Goal: Information Seeking & Learning: Learn about a topic

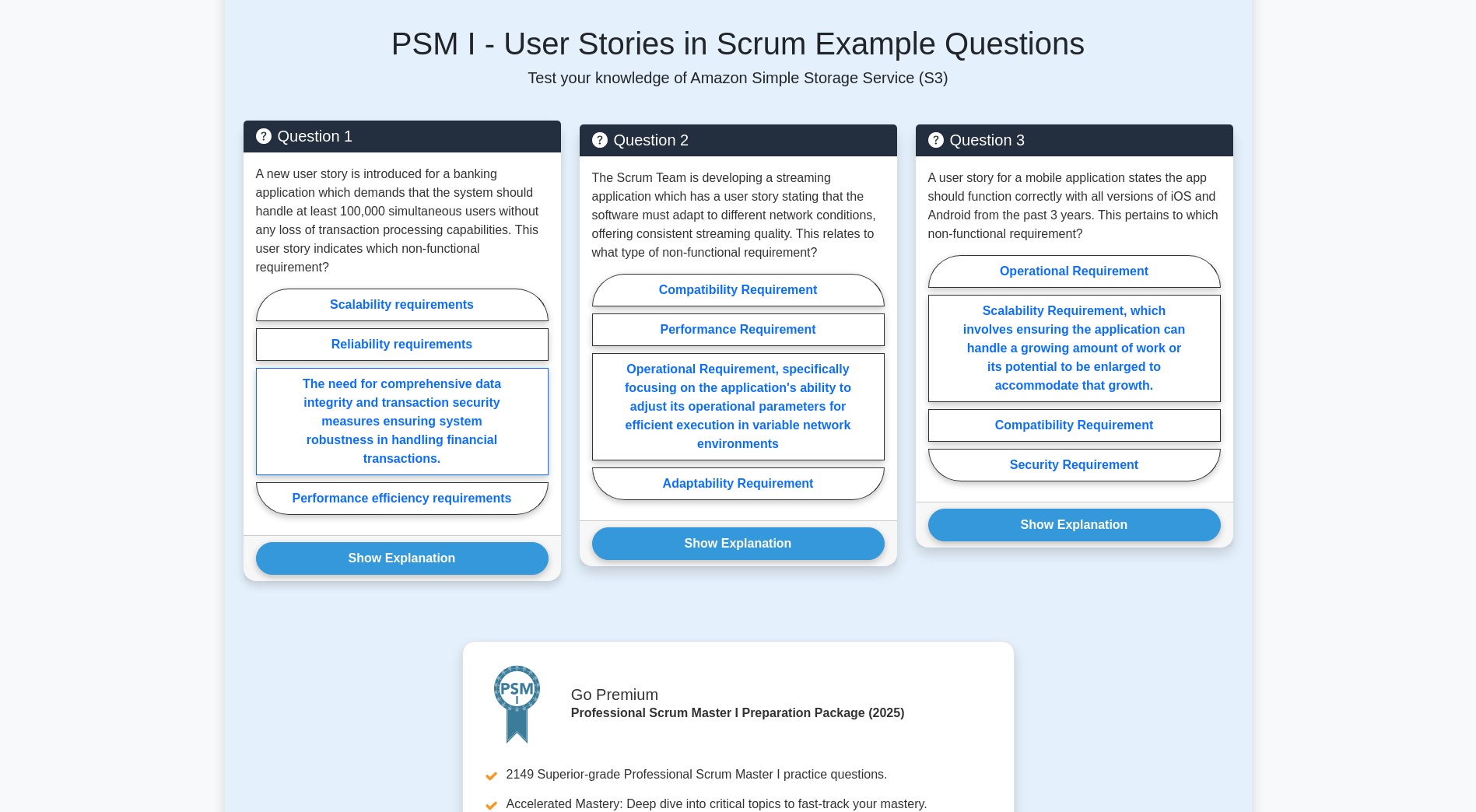
scroll to position [1244, 0]
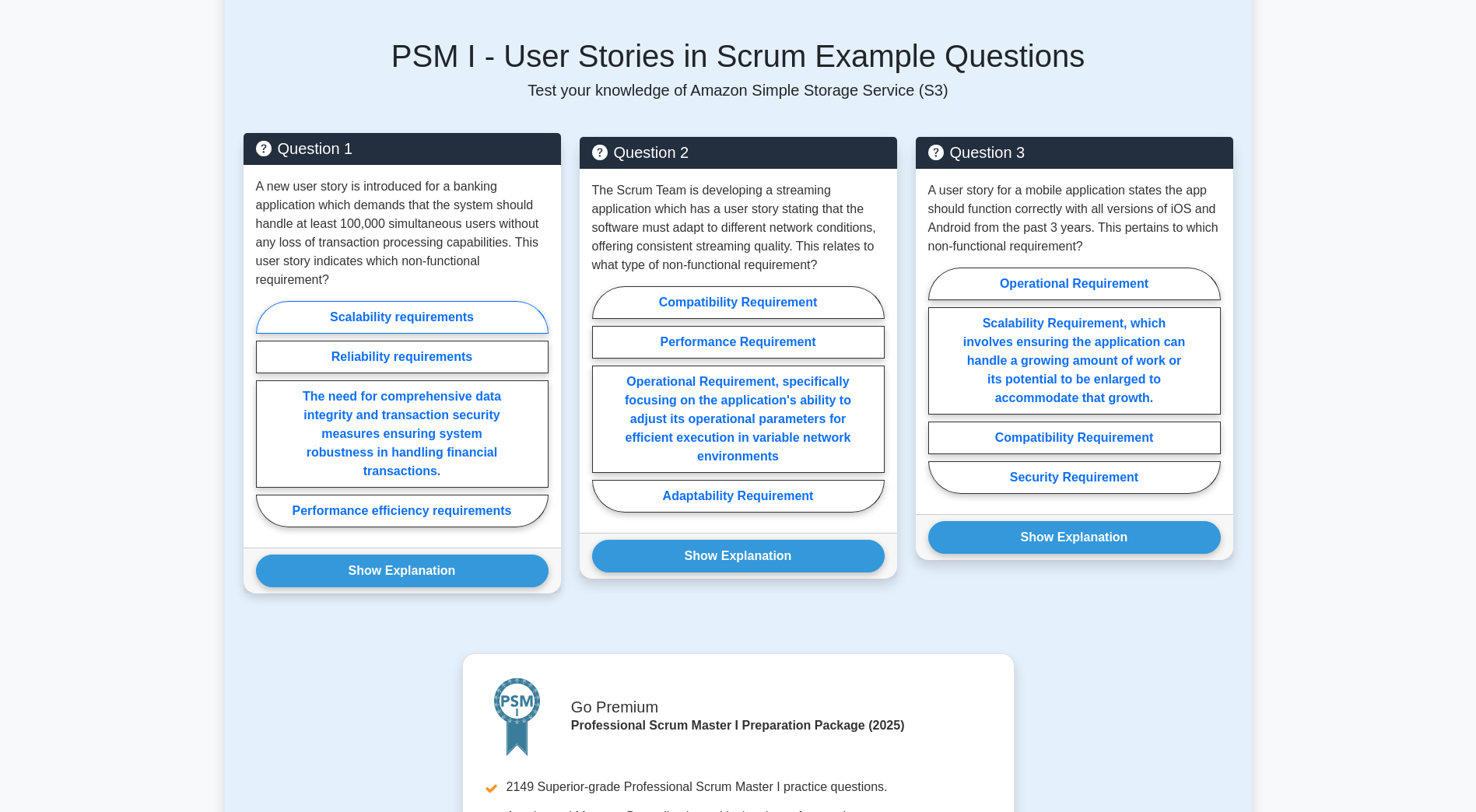
click at [411, 323] on label "Scalability requirements" at bounding box center [402, 317] width 292 height 33
click at [266, 414] on input "Scalability requirements" at bounding box center [261, 419] width 10 height 10
radio input "true"
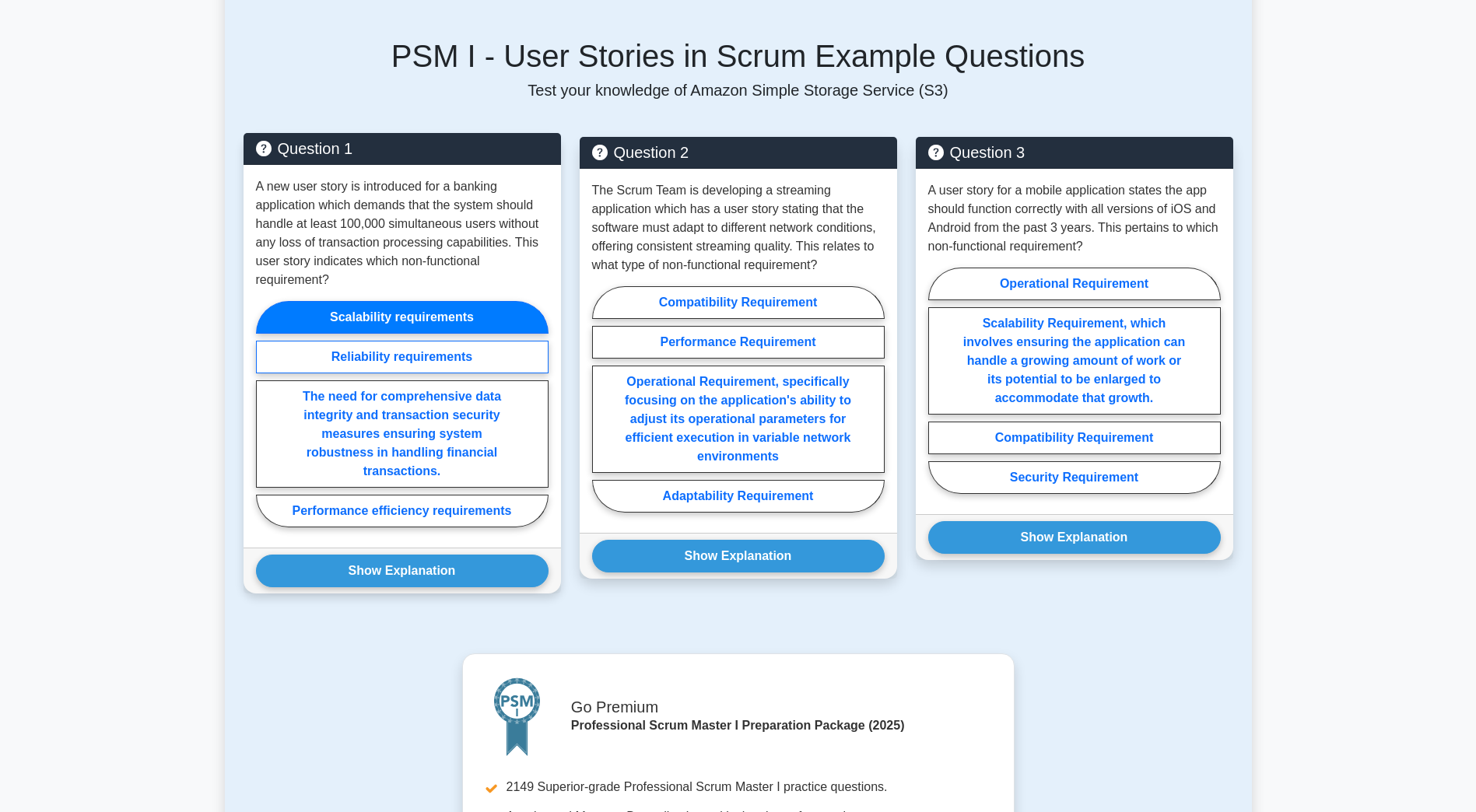
click at [407, 356] on label "Reliability requirements" at bounding box center [402, 357] width 292 height 33
click at [266, 414] on input "Reliability requirements" at bounding box center [261, 419] width 10 height 10
radio input "true"
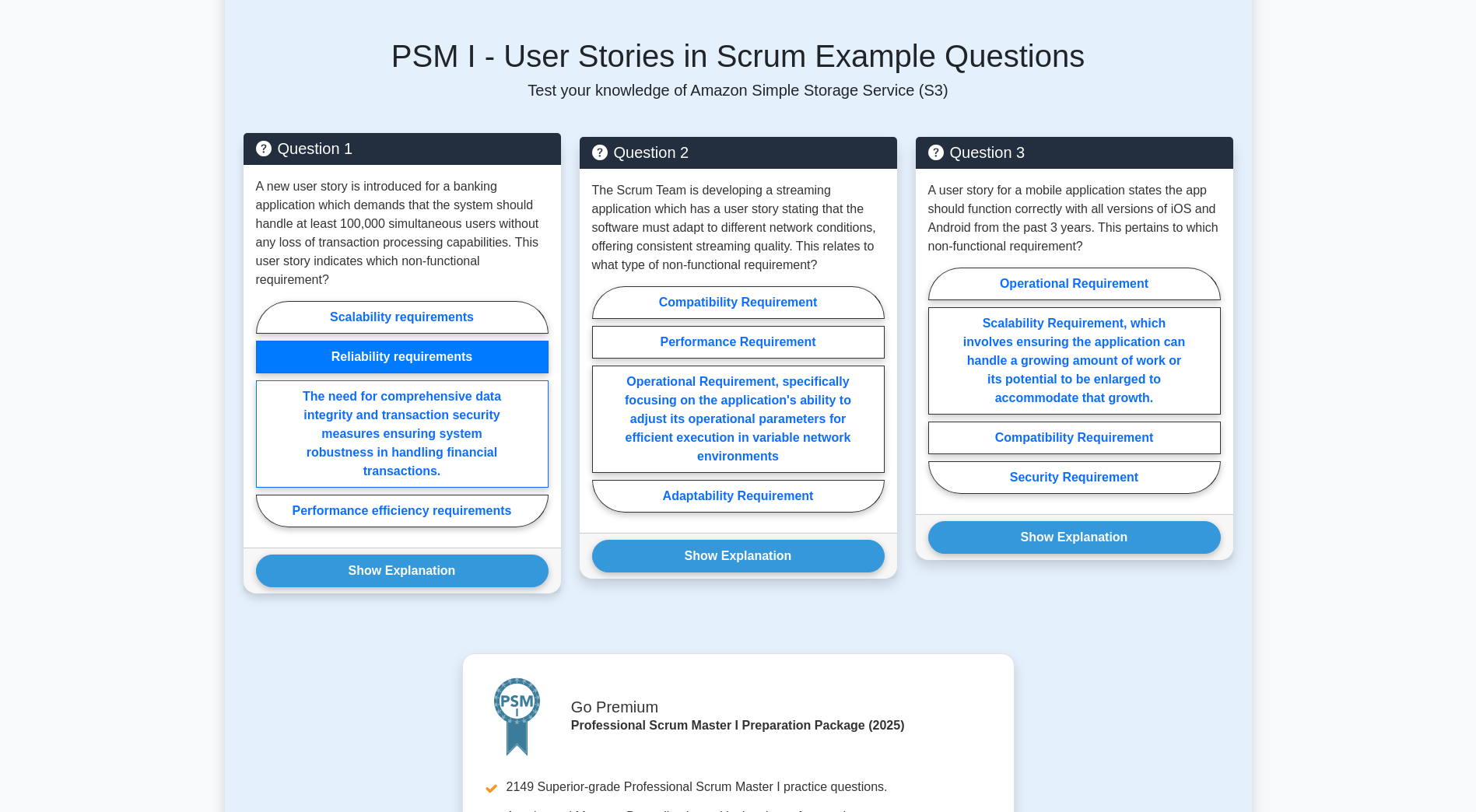
click at [412, 423] on label "The need for comprehensive data integrity and transaction security measures ens…" at bounding box center [402, 434] width 292 height 107
click at [266, 423] on input "The need for comprehensive data integrity and transaction security measures ens…" at bounding box center [261, 419] width 10 height 10
radio input "true"
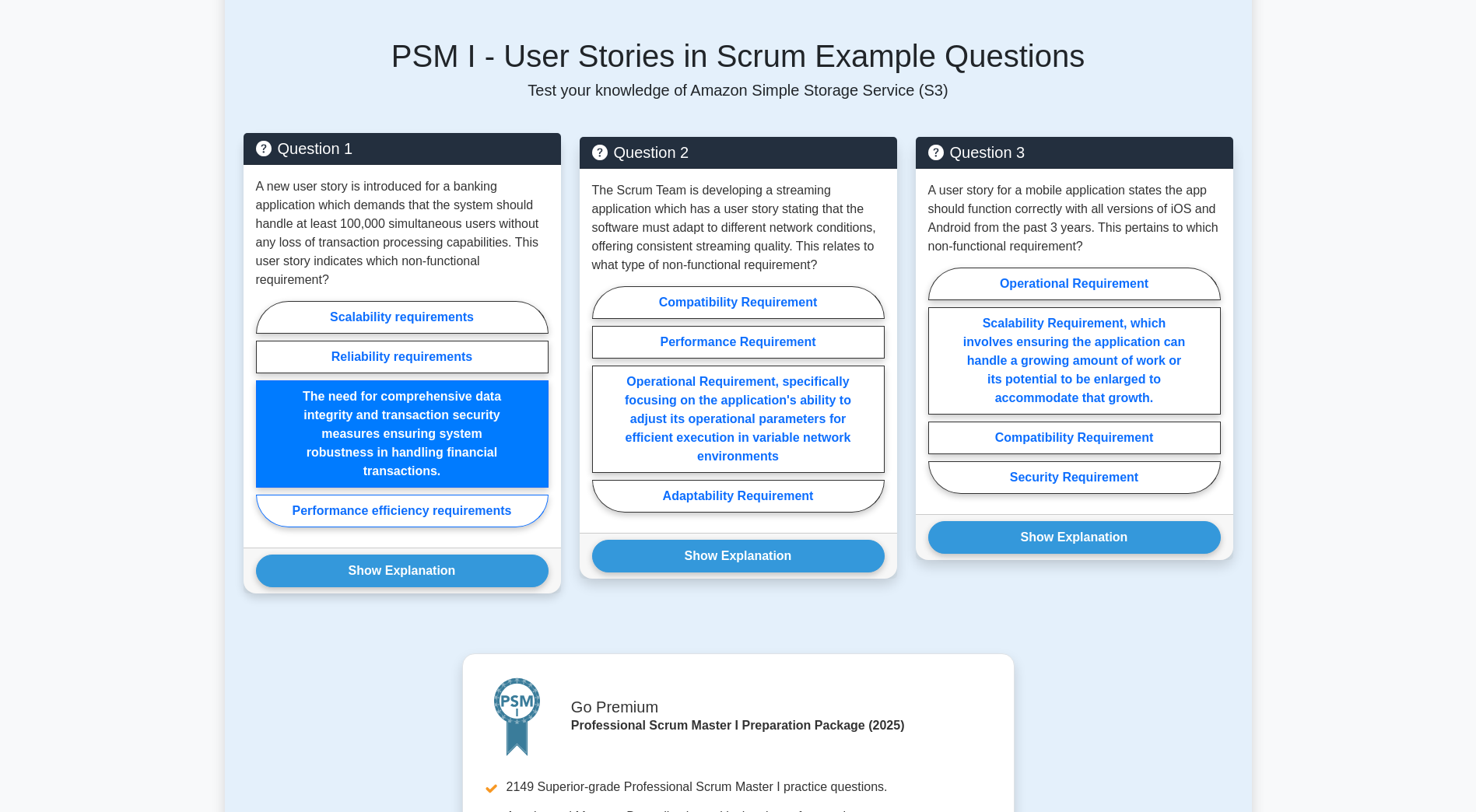
click at [428, 512] on label "Performance efficiency requirements" at bounding box center [402, 511] width 292 height 33
click at [266, 424] on input "Performance efficiency requirements" at bounding box center [261, 419] width 10 height 10
radio input "true"
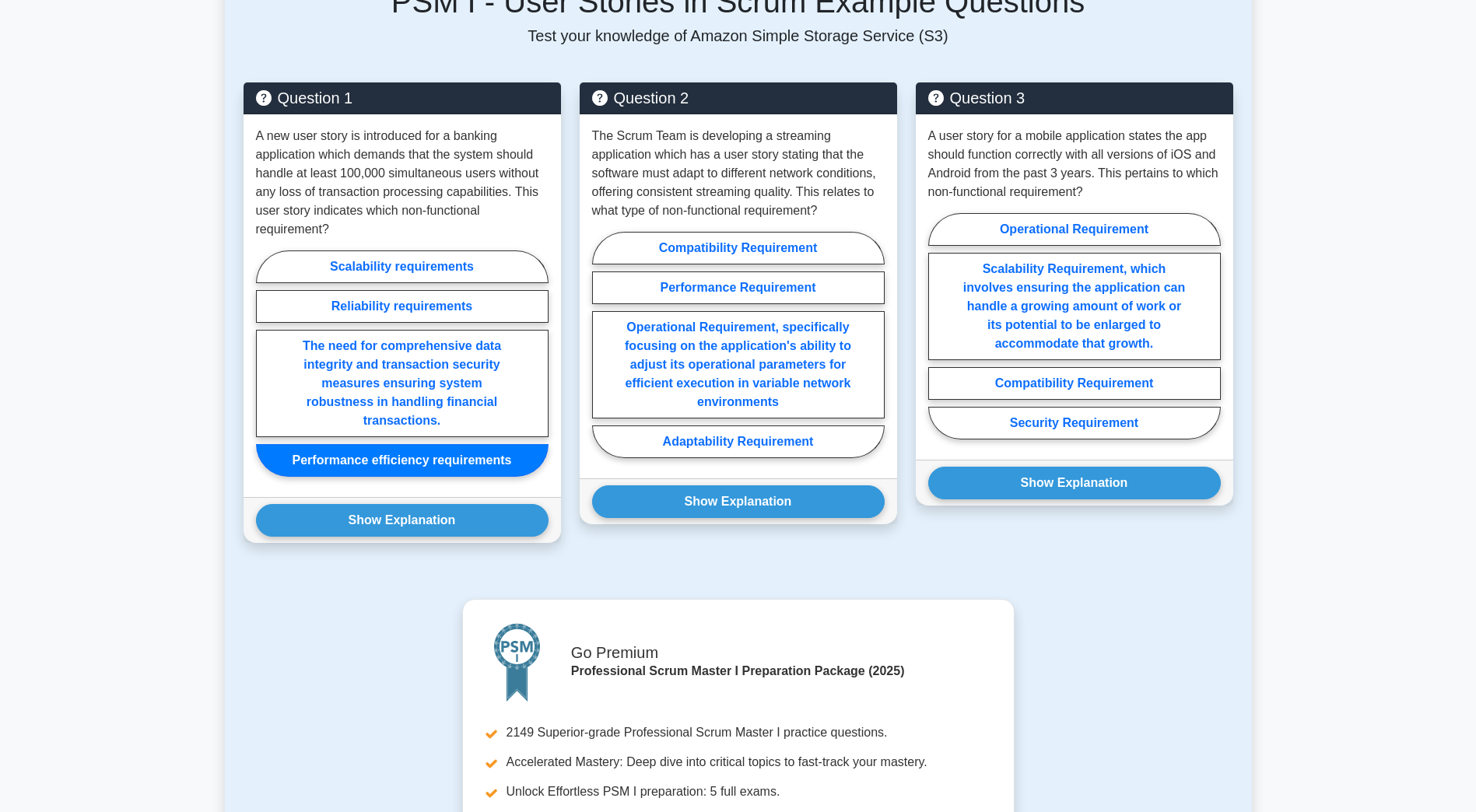
scroll to position [1478, 0]
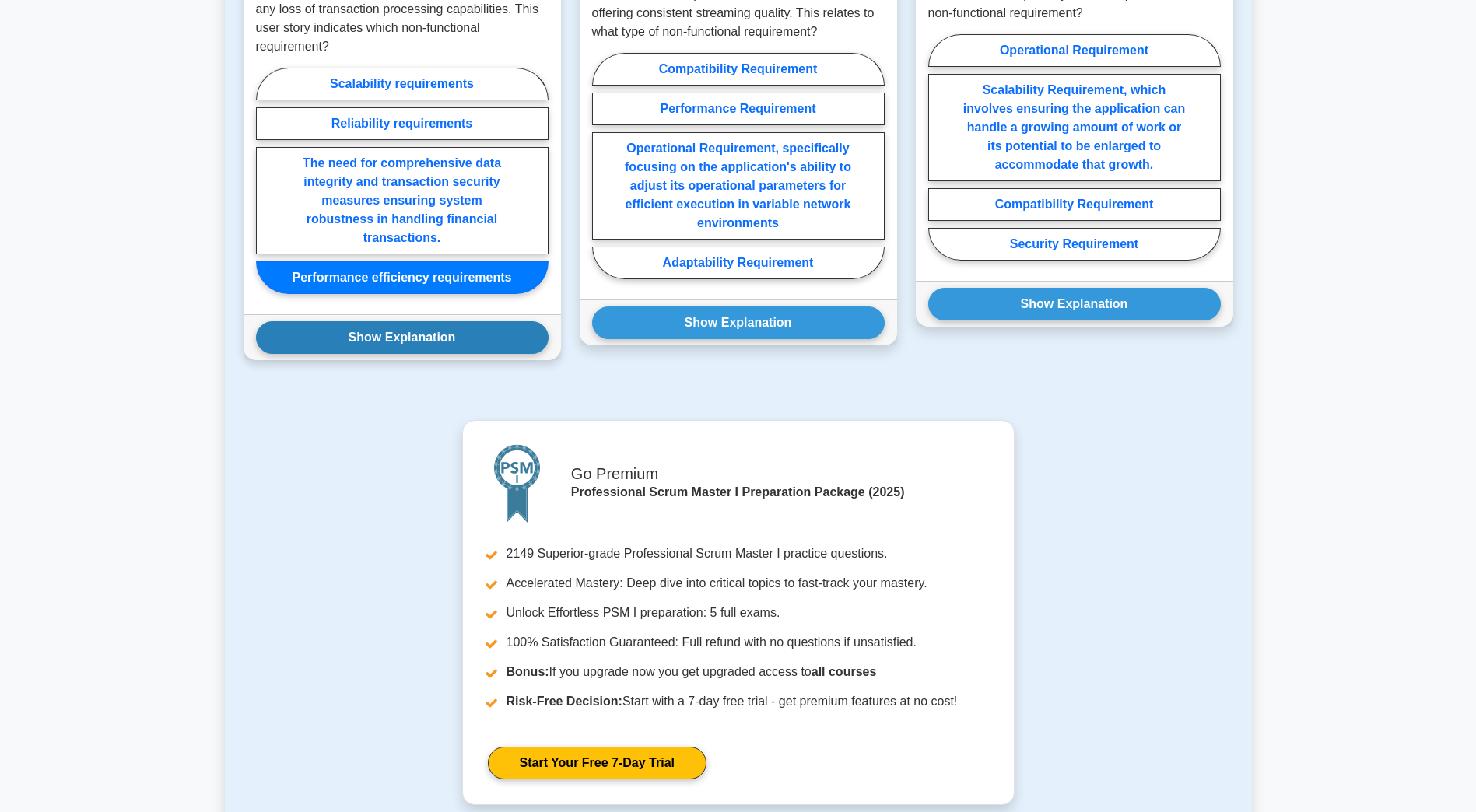
click at [412, 339] on button "Show Explanation" at bounding box center [402, 337] width 292 height 33
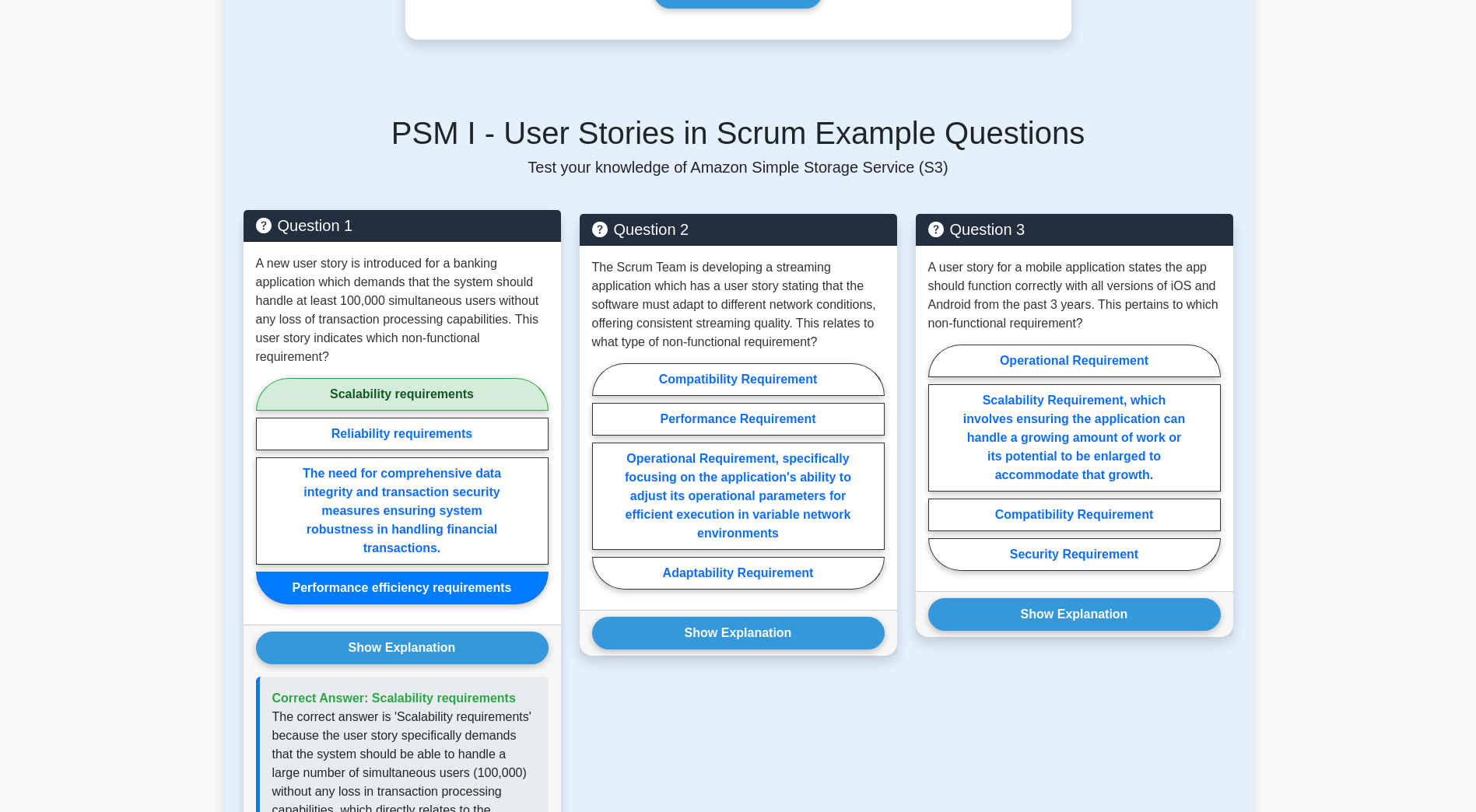
scroll to position [1167, 0]
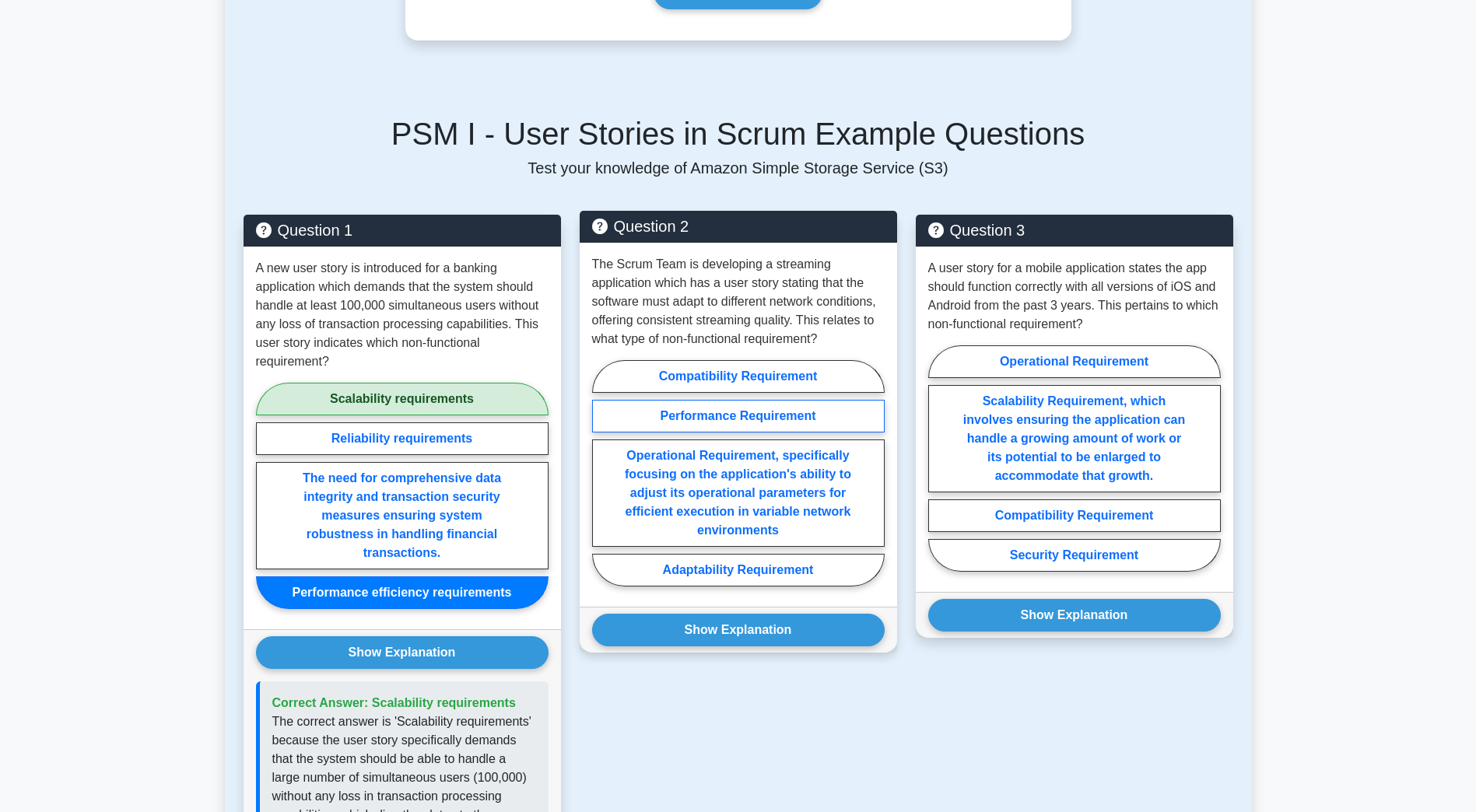
click at [733, 415] on label "Performance Requirement" at bounding box center [738, 416] width 292 height 33
click at [602, 473] on input "Performance Requirement" at bounding box center [597, 478] width 10 height 10
radio input "true"
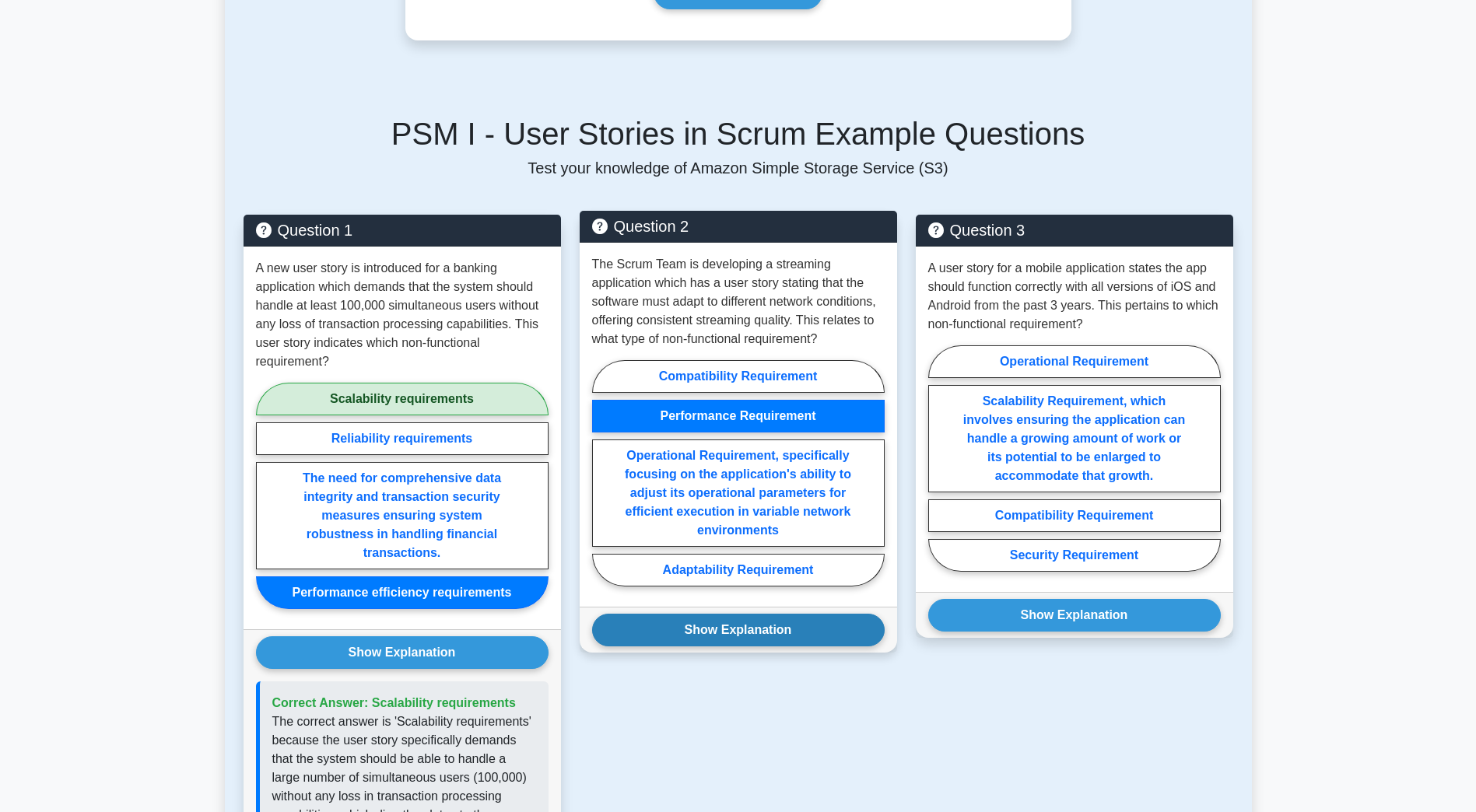
click at [731, 630] on button "Show Explanation" at bounding box center [738, 630] width 292 height 33
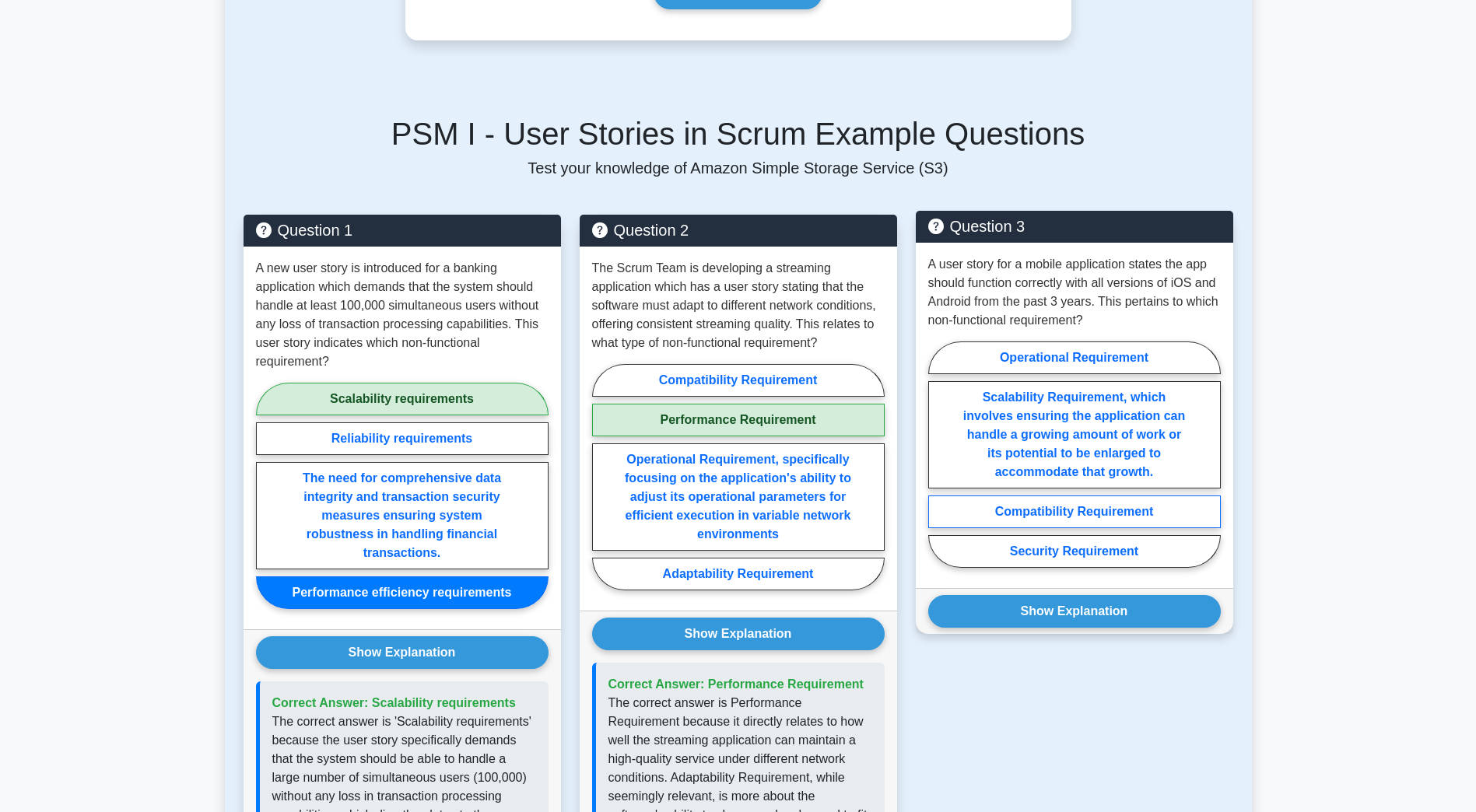
click at [1072, 510] on label "Compatibility Requirement" at bounding box center [1075, 512] width 292 height 33
click at [939, 464] on input "Compatibility Requirement" at bounding box center [934, 459] width 10 height 10
radio input "true"
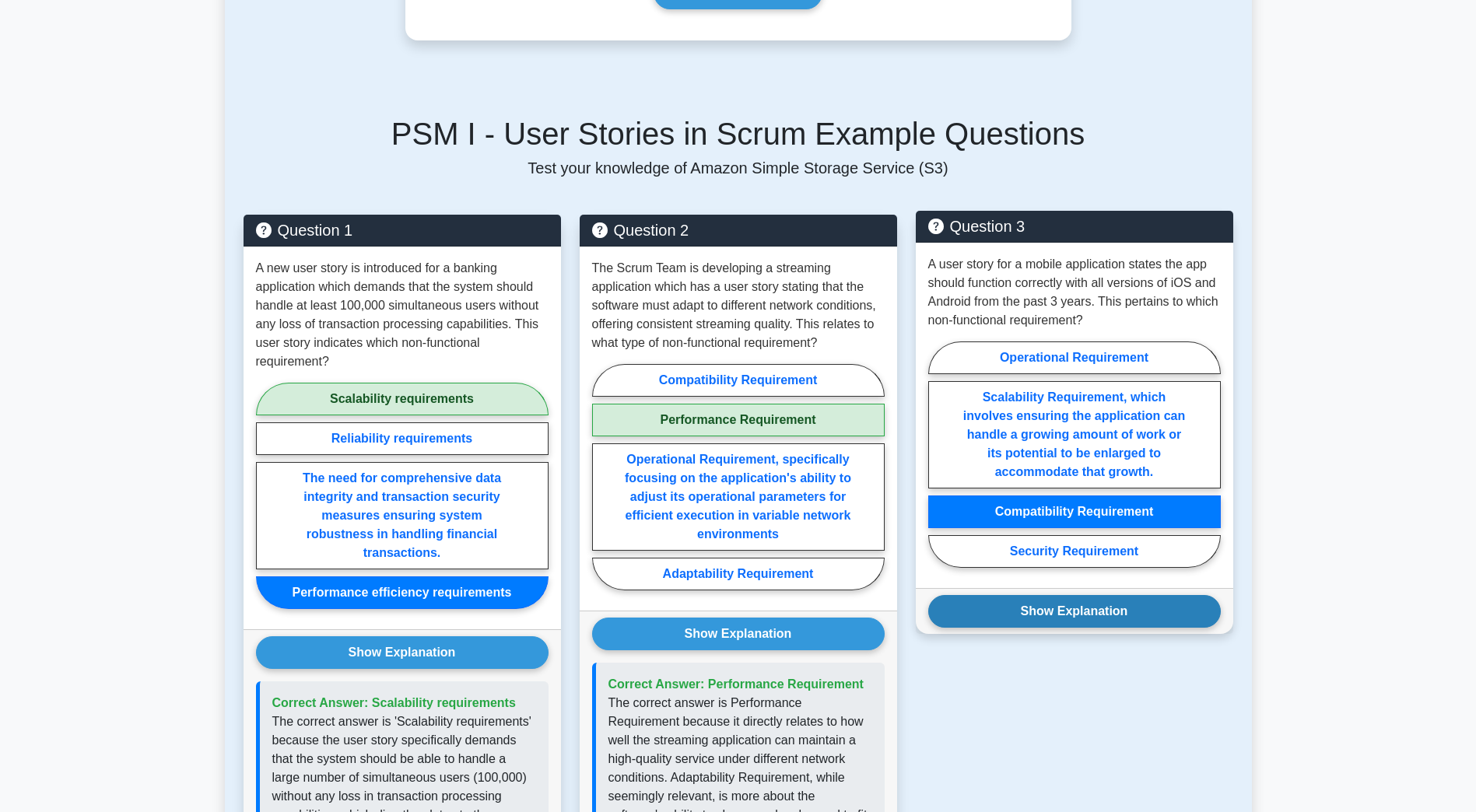
click at [1091, 607] on button "Show Explanation" at bounding box center [1075, 611] width 292 height 33
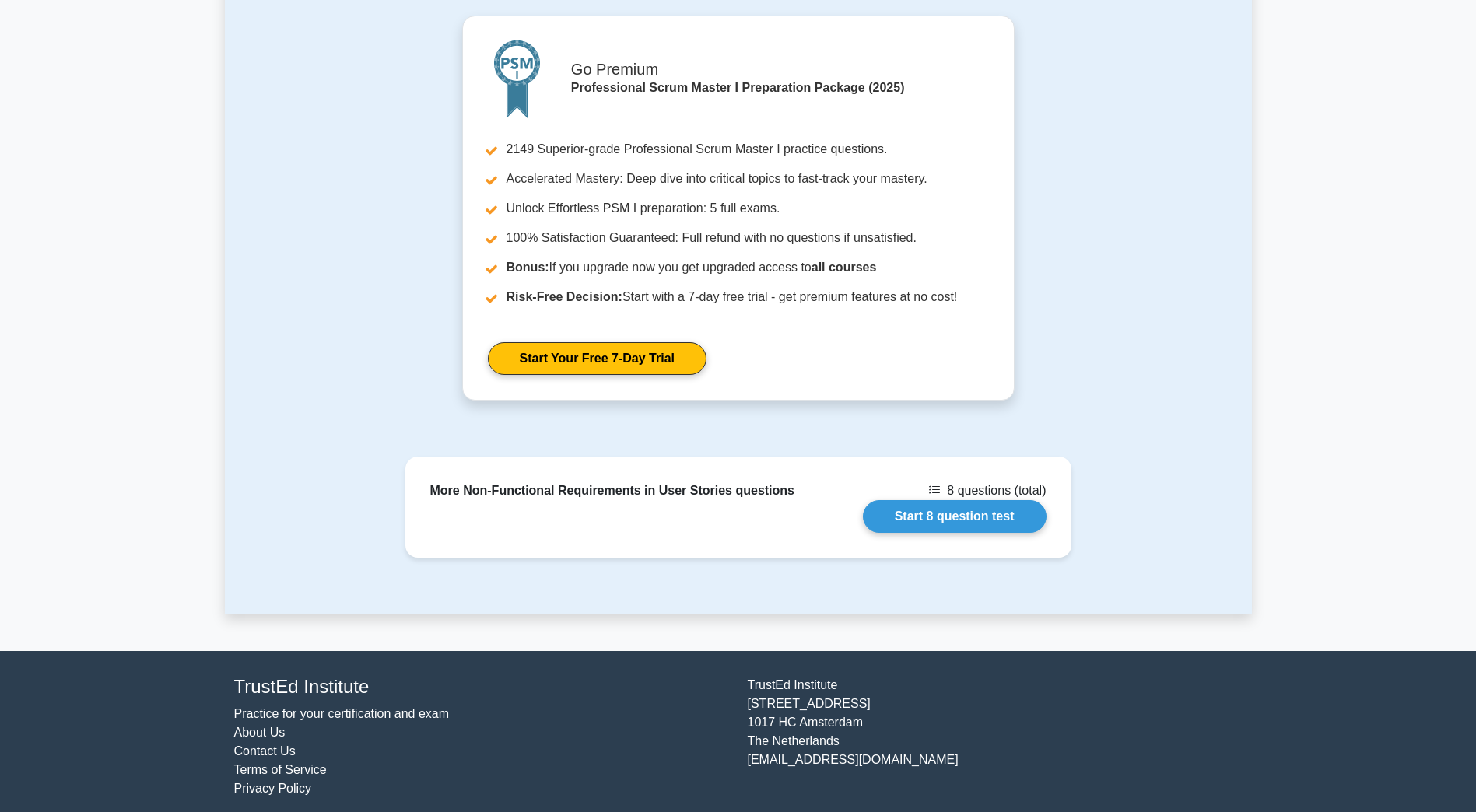
scroll to position [2341, 0]
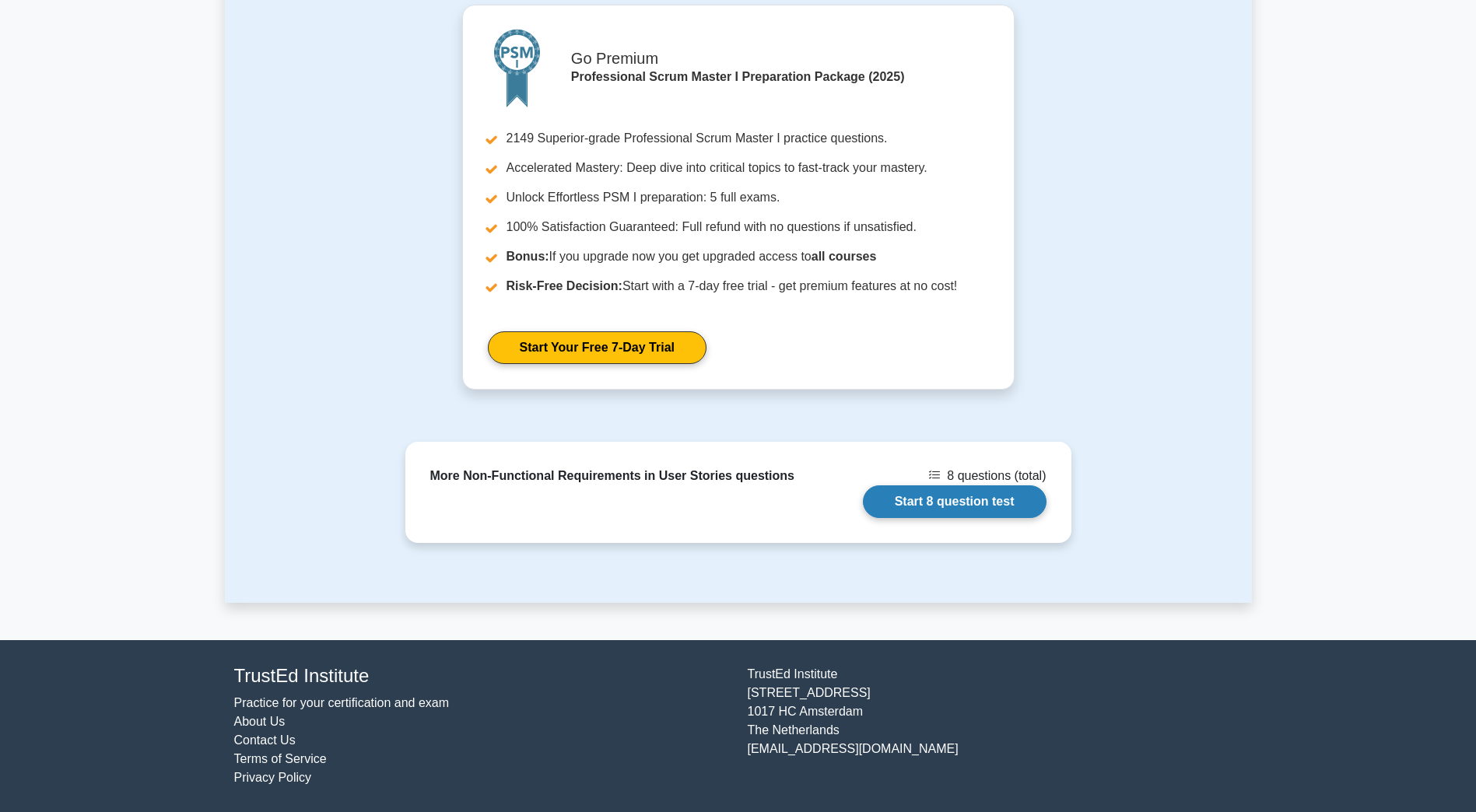
click at [987, 501] on link "Start 8 question test" at bounding box center [955, 502] width 183 height 33
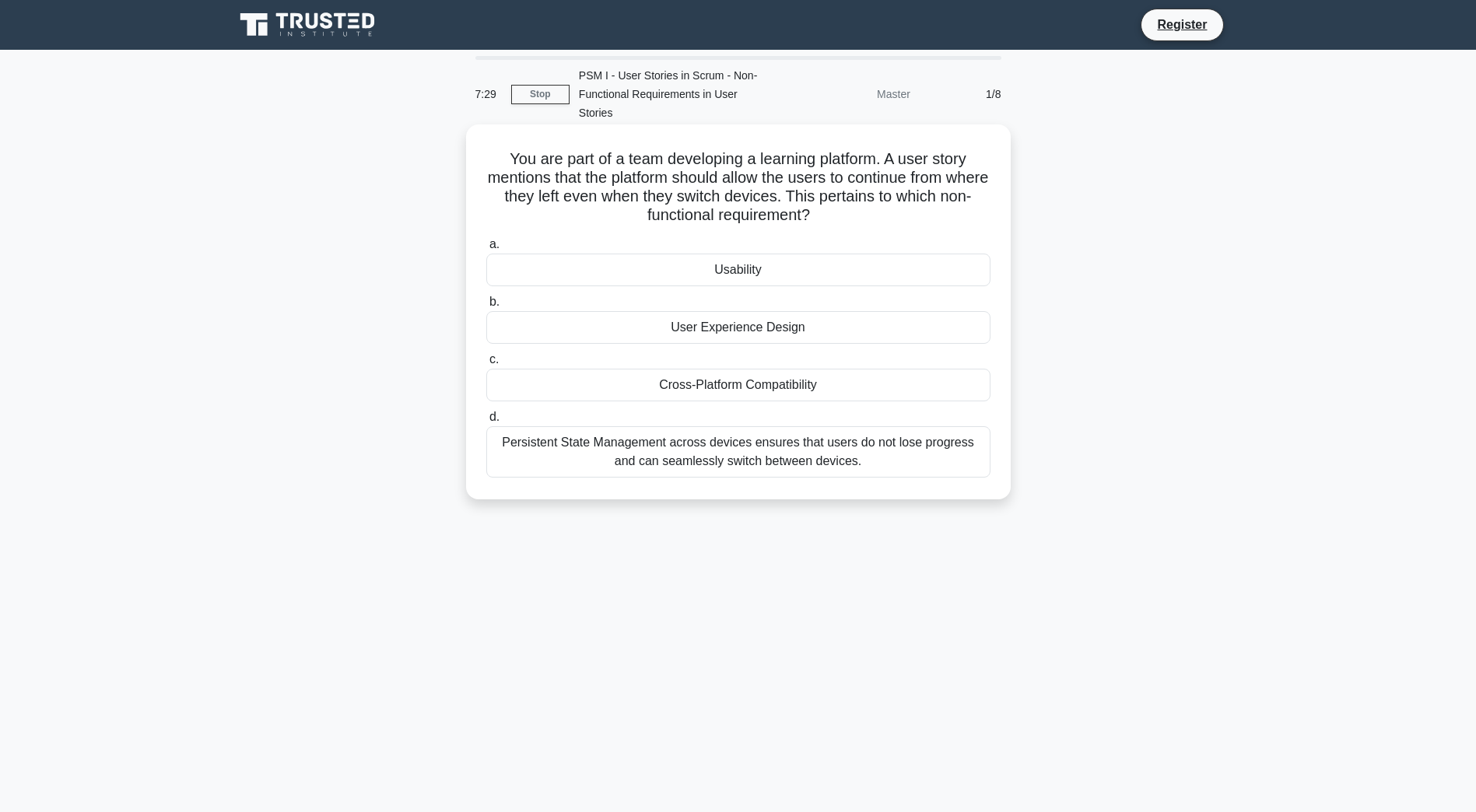
click at [741, 253] on div "Usability" at bounding box center [738, 270] width 504 height 33
click at [486, 250] on input "a. Usability" at bounding box center [486, 245] width 0 height 10
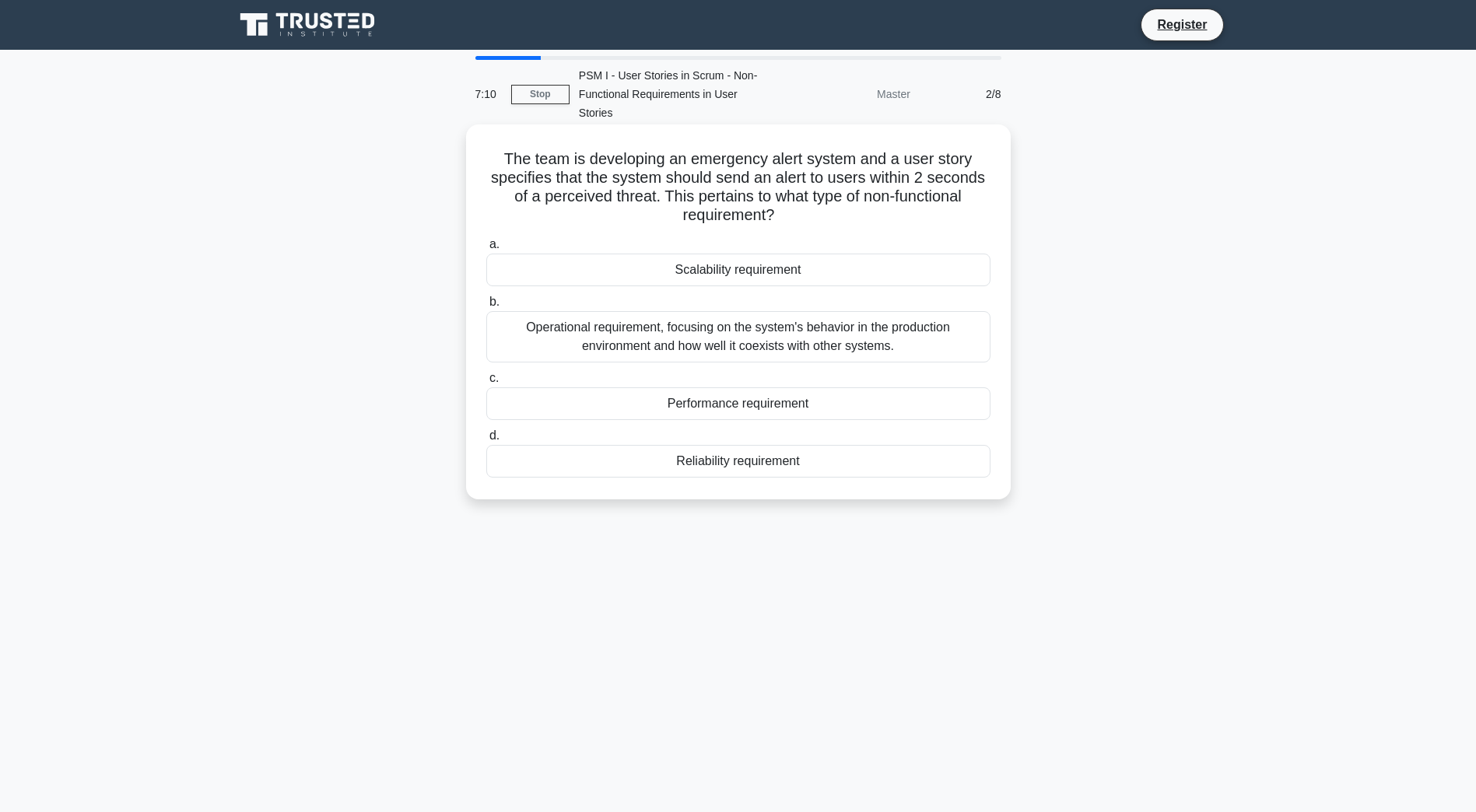
click at [581, 387] on div "Performance requirement" at bounding box center [738, 404] width 504 height 33
click at [486, 383] on input "c. Performance requirement" at bounding box center [486, 379] width 0 height 10
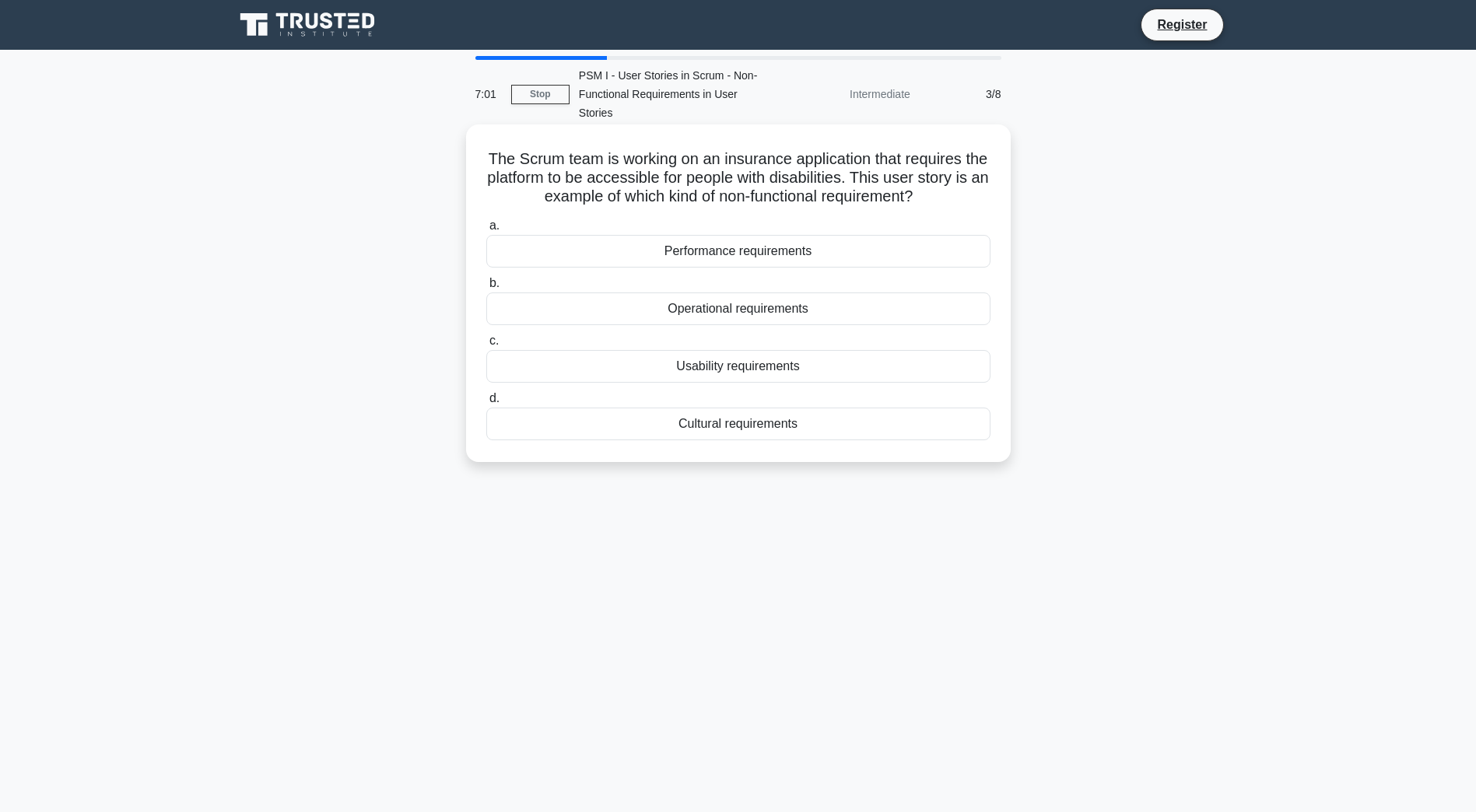
click at [647, 352] on div "Usability requirements" at bounding box center [738, 367] width 504 height 33
click at [486, 346] on input "c. Usability requirements" at bounding box center [486, 342] width 0 height 10
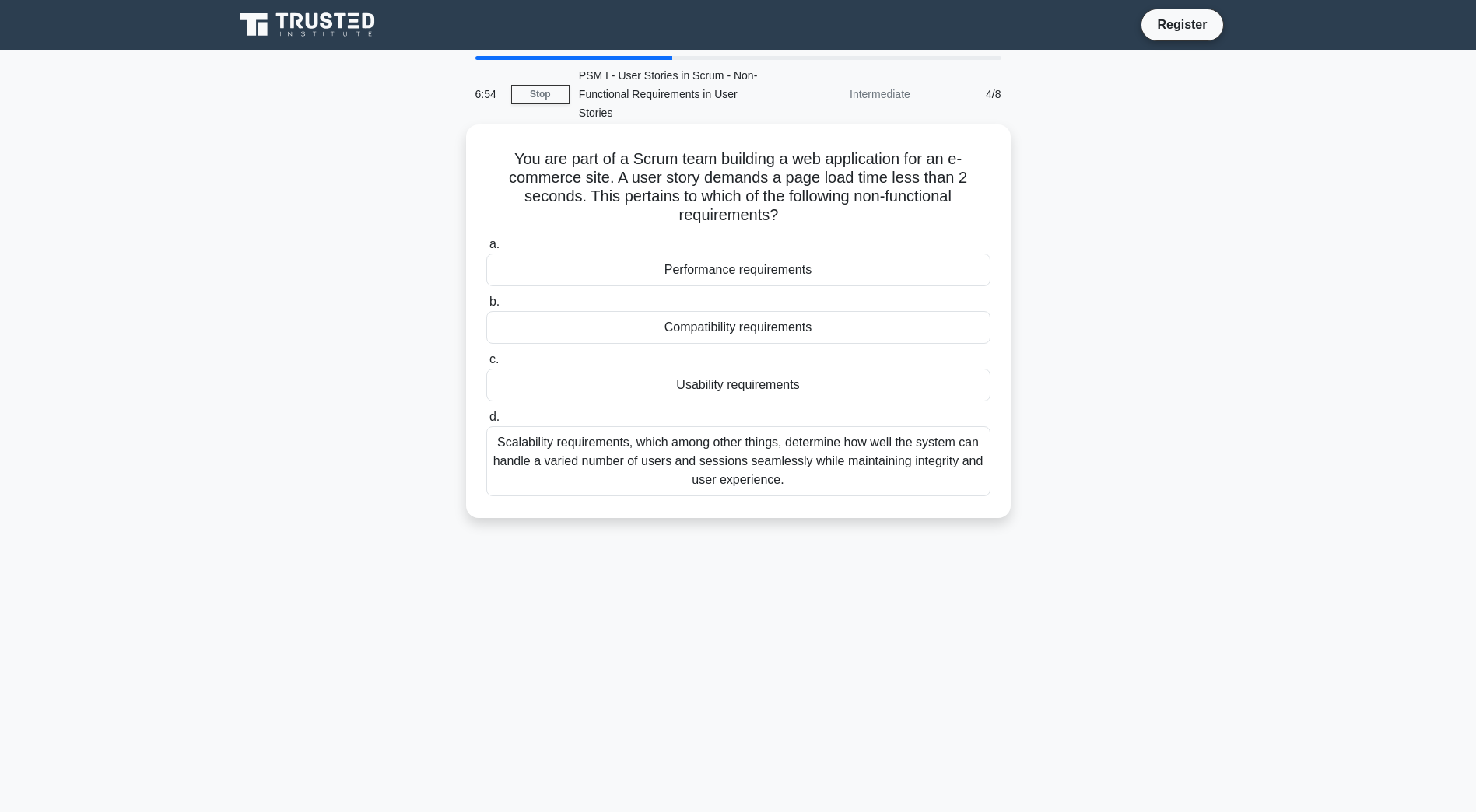
click at [639, 253] on div "Performance requirements" at bounding box center [738, 270] width 504 height 33
click at [486, 250] on input "a. Performance requirements" at bounding box center [486, 245] width 0 height 10
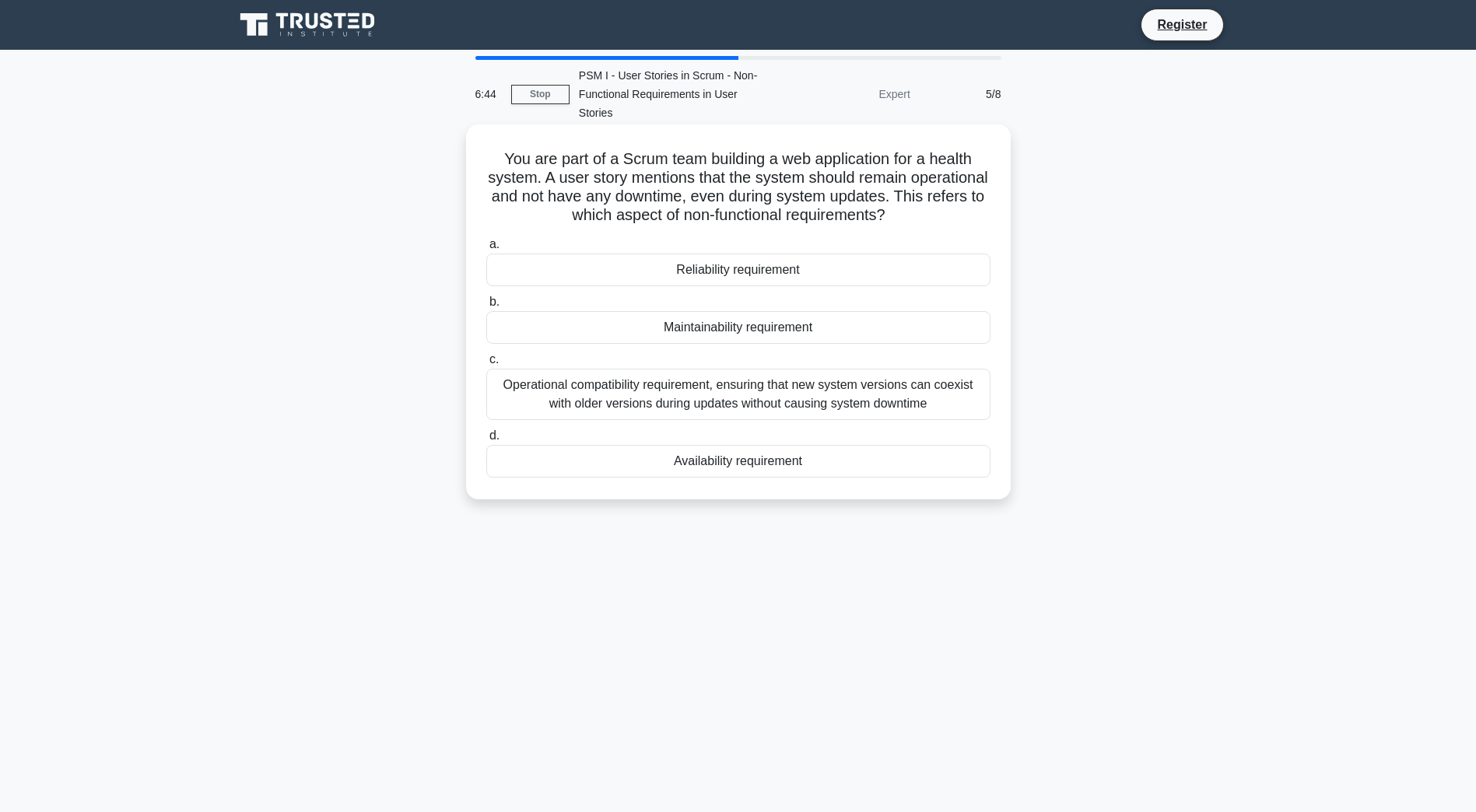
click at [677, 448] on div "Availability requirement" at bounding box center [738, 461] width 504 height 33
click at [486, 441] on input "d. Availability requirement" at bounding box center [486, 436] width 0 height 10
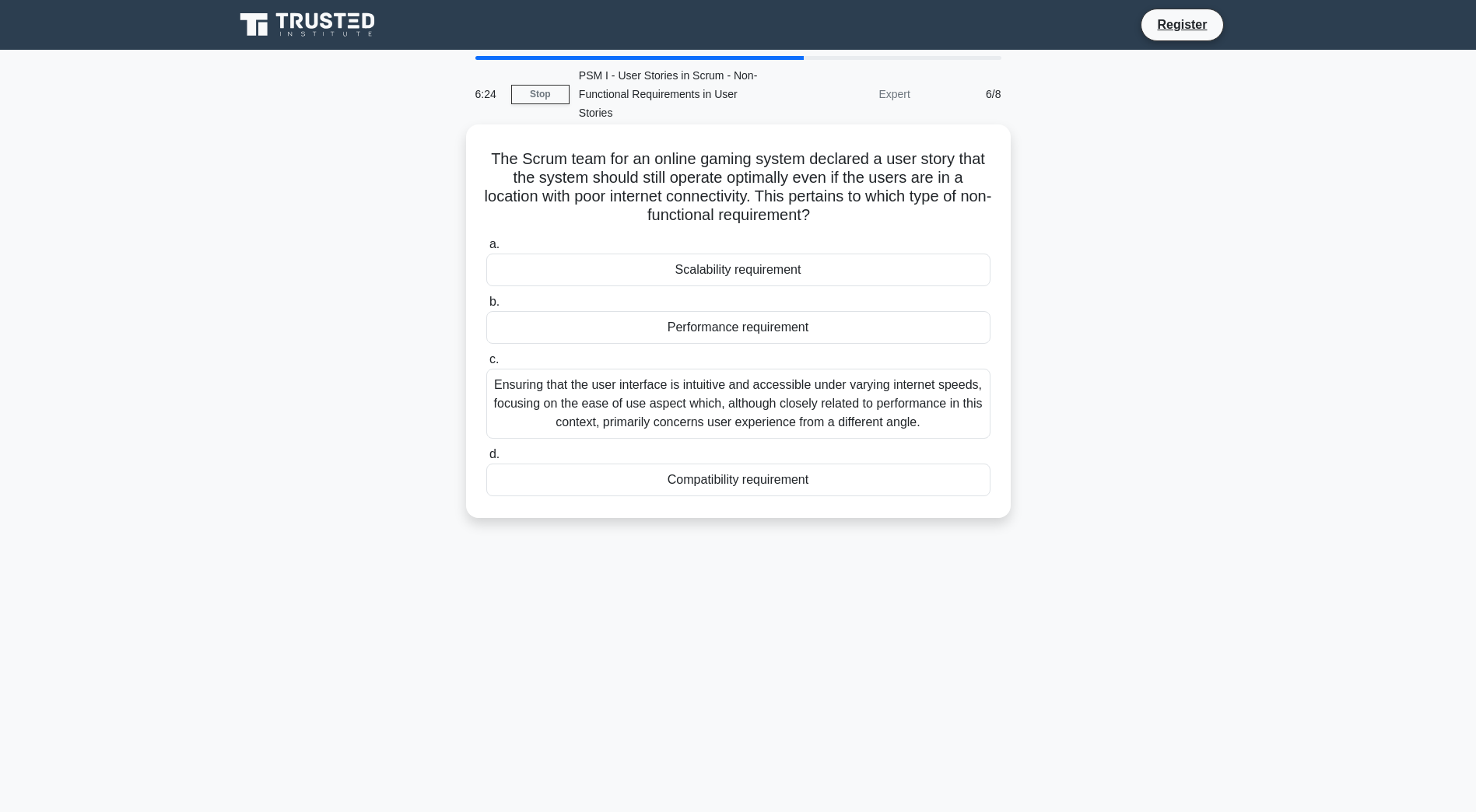
click at [600, 311] on div "Performance requirement" at bounding box center [738, 328] width 504 height 33
click at [486, 304] on input "b. Performance requirement" at bounding box center [486, 303] width 0 height 10
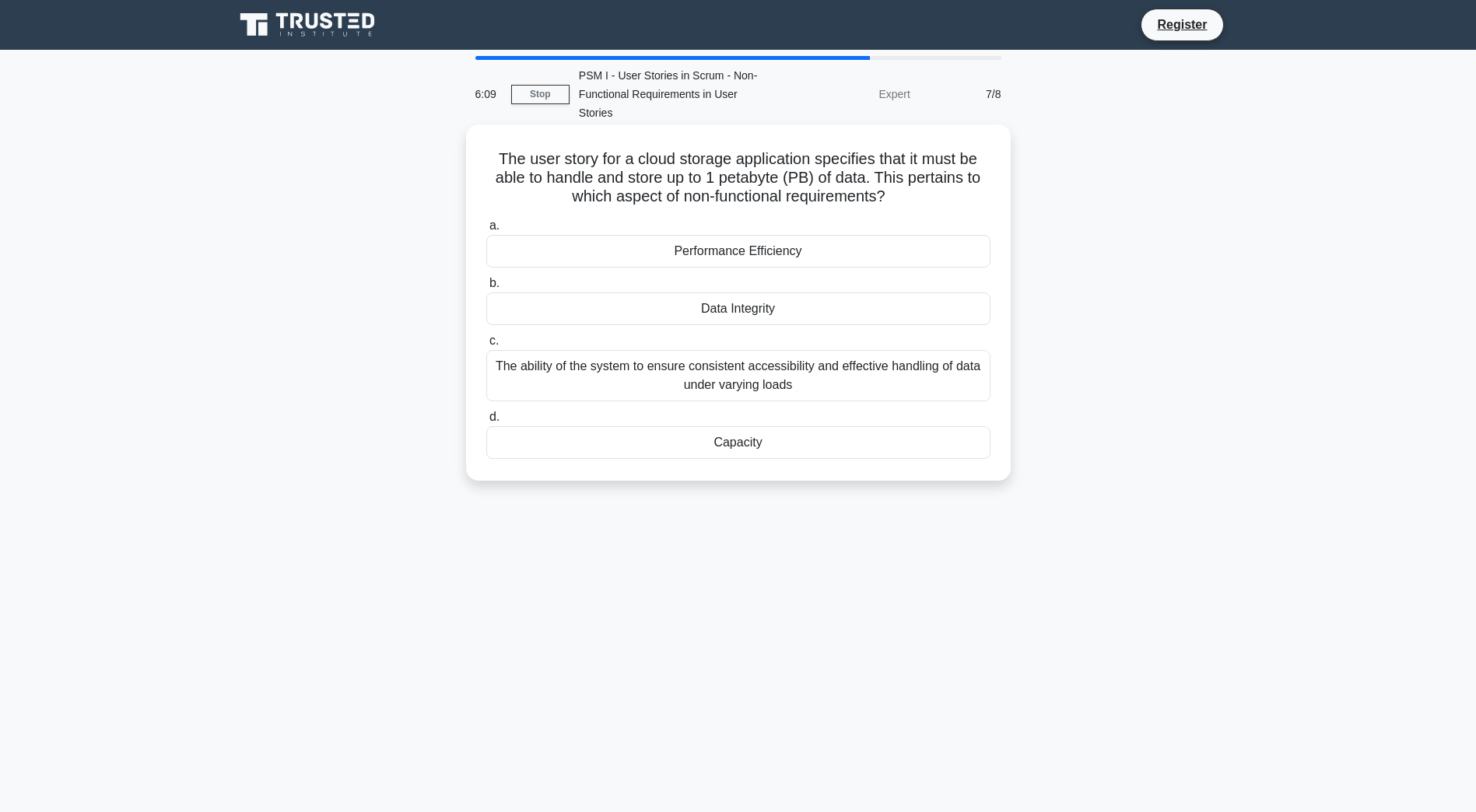
click at [613, 235] on div "Performance Efficiency" at bounding box center [738, 252] width 504 height 33
click at [486, 231] on input "a. Performance Efficiency" at bounding box center [486, 226] width 0 height 10
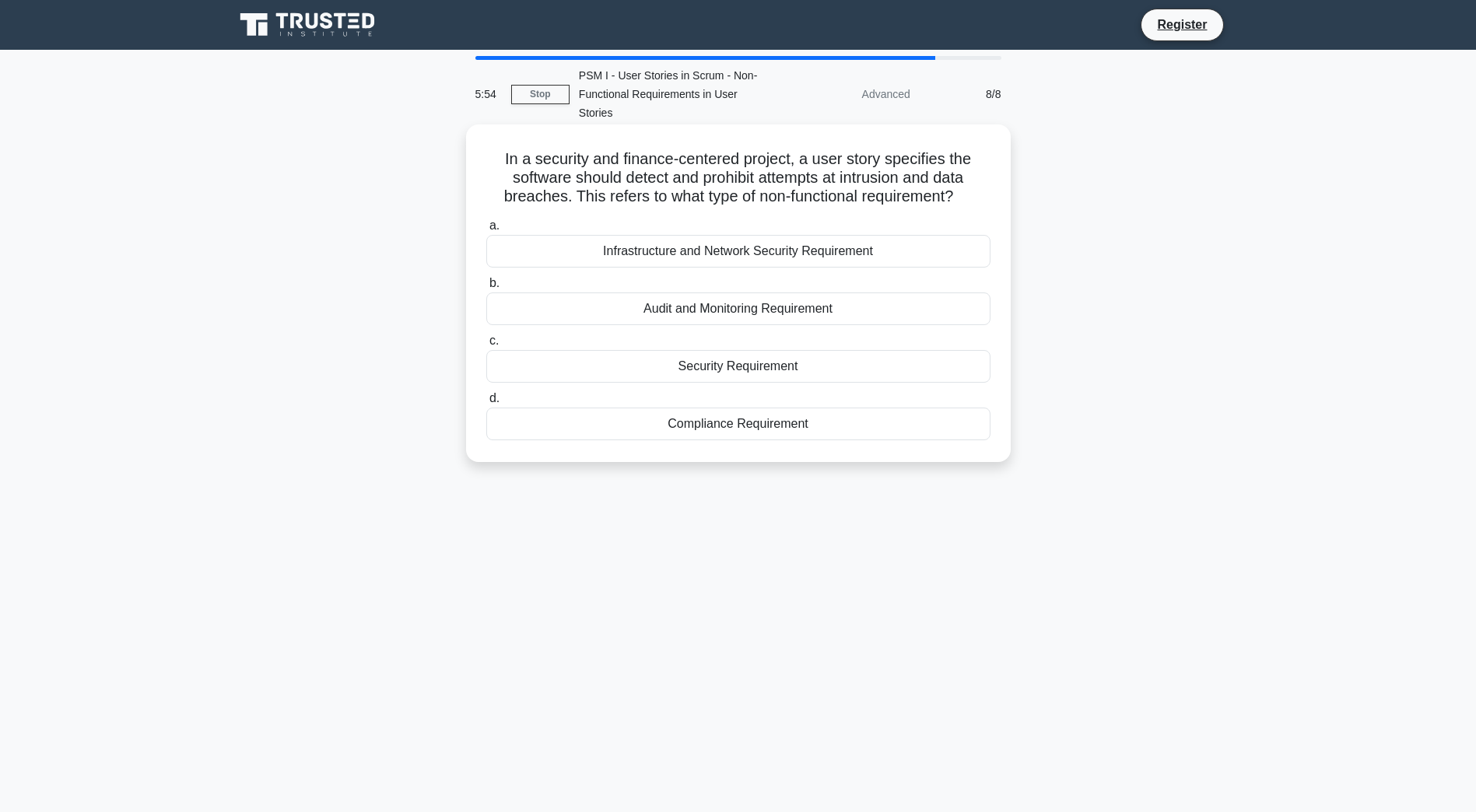
click at [602, 235] on div "Infrastructure and Network Security Requirement" at bounding box center [738, 252] width 504 height 33
click at [486, 231] on input "a. Infrastructure and Network Security Requirement" at bounding box center [486, 226] width 0 height 10
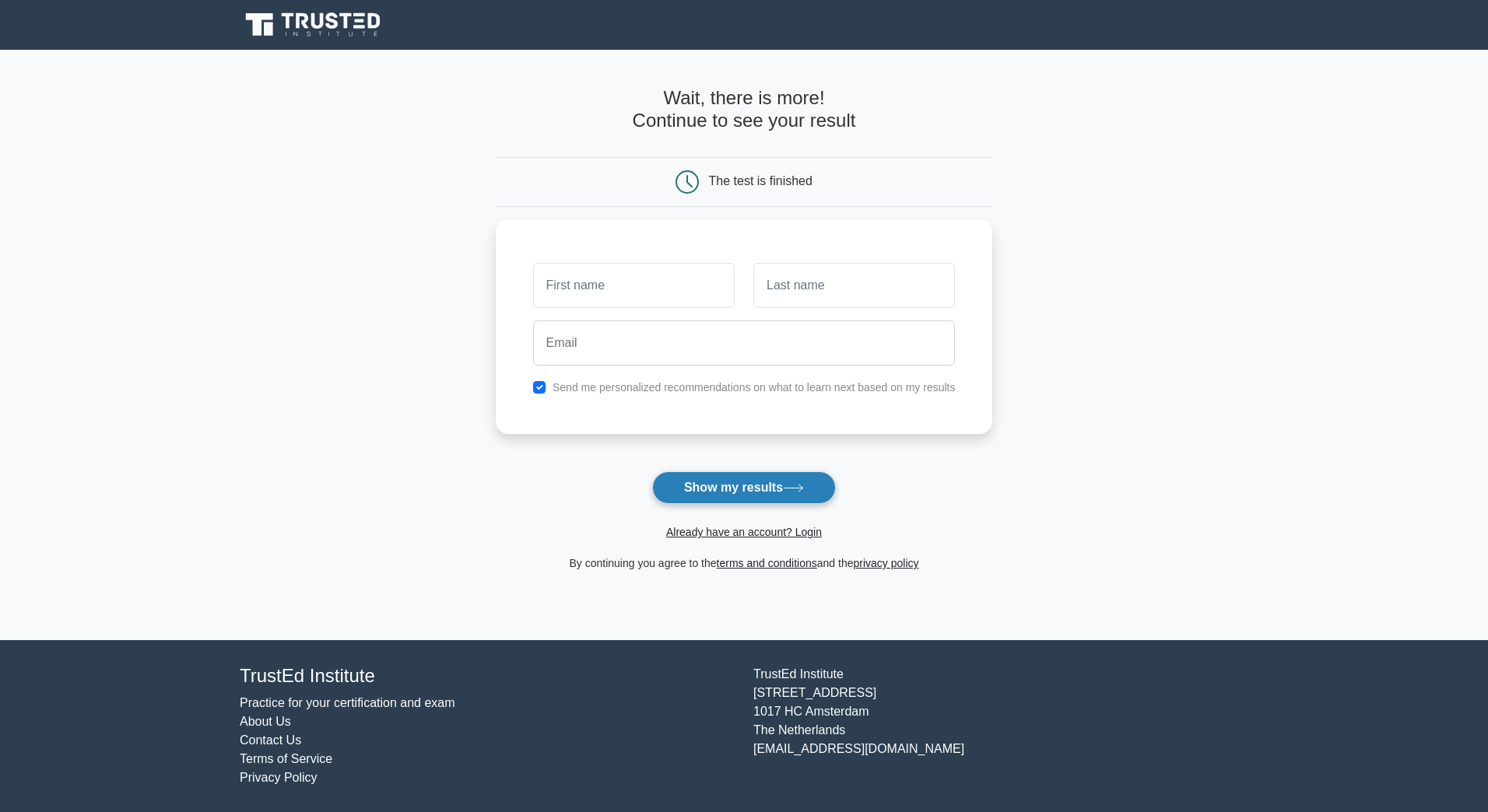
click at [732, 495] on button "Show my results" at bounding box center [744, 488] width 183 height 33
click at [417, 267] on main "Wait, there is more! Continue to see your result The test is finished and the" at bounding box center [744, 345] width 1488 height 591
